Goal: Find specific page/section: Find specific page/section

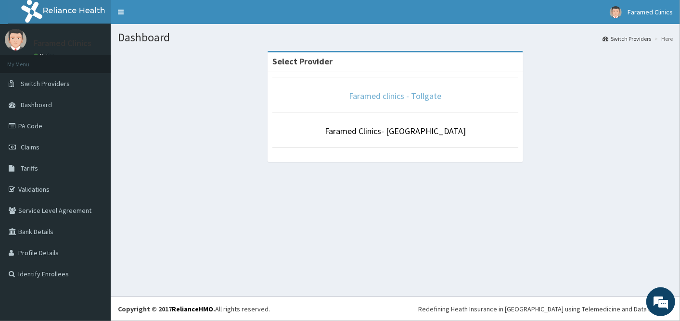
click at [378, 97] on link "Faramed clinics - Tollgate" at bounding box center [395, 95] width 92 height 11
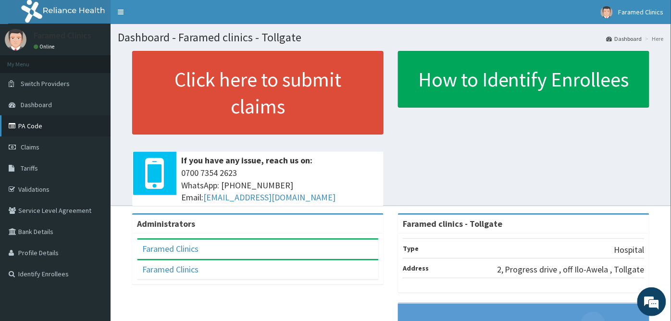
click at [29, 126] on link "PA Code" at bounding box center [55, 125] width 111 height 21
